Goal: Task Accomplishment & Management: Use online tool/utility

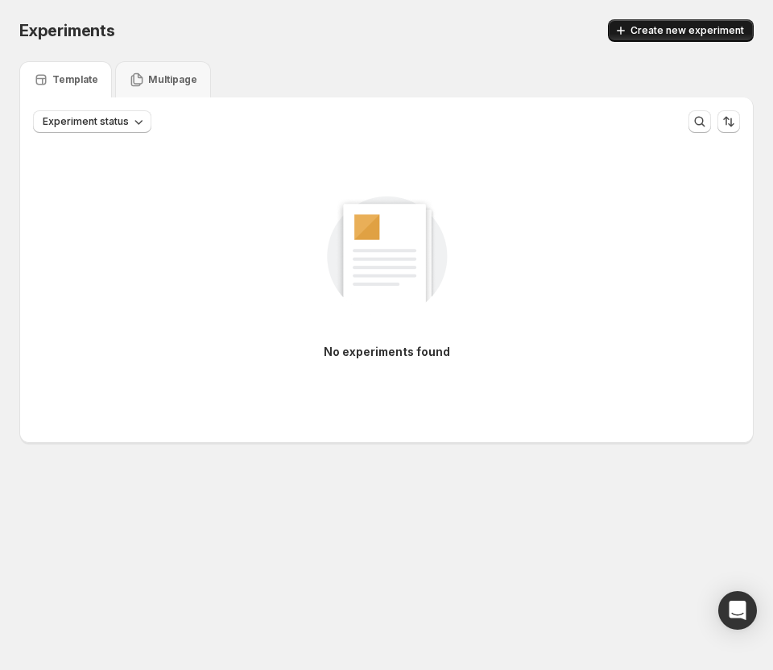
click at [662, 34] on span "Create new experiment" at bounding box center [686, 30] width 113 height 13
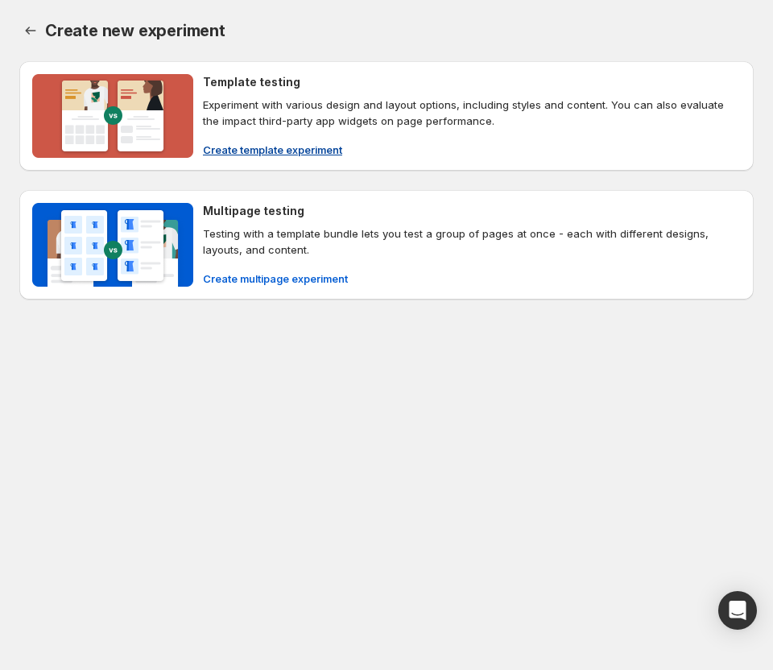
click at [283, 147] on span "Create template experiment" at bounding box center [272, 150] width 139 height 16
